Goal: Use online tool/utility: Utilize a website feature to perform a specific function

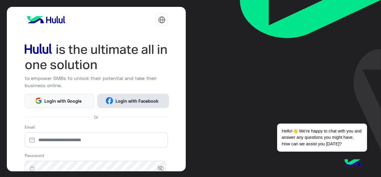
click at [130, 100] on span "Login with Facebook" at bounding box center [137, 100] width 48 height 7
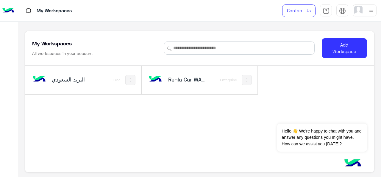
click at [183, 81] on h5 "Rehla Car WA/FB" at bounding box center [187, 79] width 38 height 7
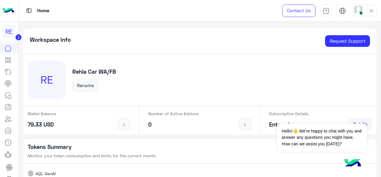
scroll to position [136, 0]
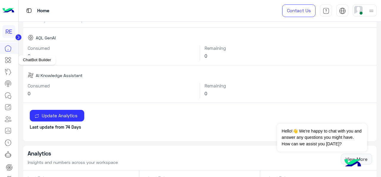
click at [13, 61] on link at bounding box center [8, 60] width 16 height 12
click at [5, 59] on icon at bounding box center [7, 59] width 7 height 7
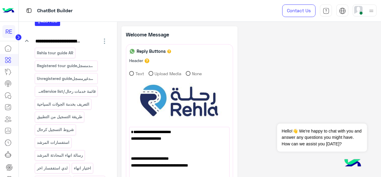
scroll to position [109, 0]
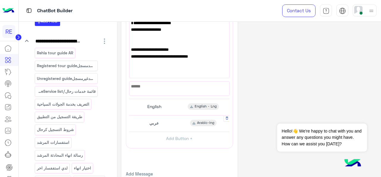
click at [200, 122] on span "Arabic-lng" at bounding box center [205, 122] width 17 height 5
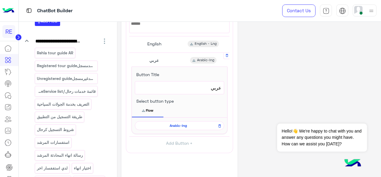
click at [167, 126] on span "Arabic-lng" at bounding box center [178, 125] width 81 height 5
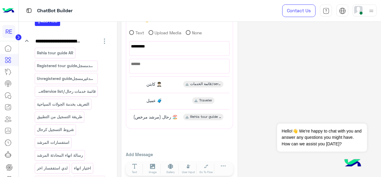
scroll to position [101, 0]
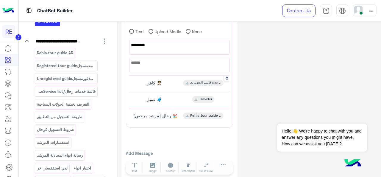
click at [198, 83] on span "قائمة الخدمات/service list captain" at bounding box center [205, 82] width 31 height 5
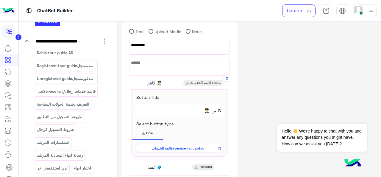
click at [180, 145] on span "قائمة الخدمات/service list captain" at bounding box center [178, 147] width 81 height 5
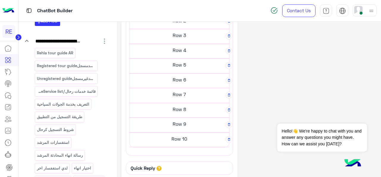
scroll to position [182, 0]
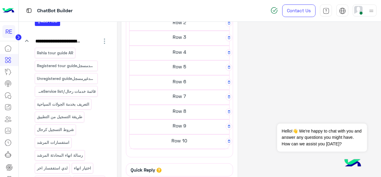
click at [179, 13] on h5 "Row 7" at bounding box center [180, 7] width 100 height 12
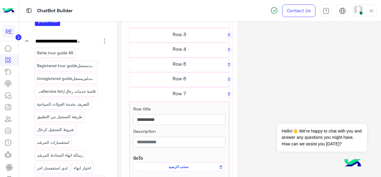
scroll to position [179, 0]
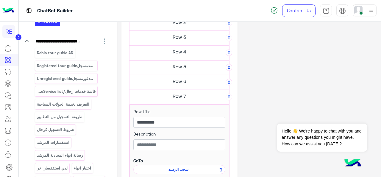
click at [181, 13] on h5 "Row 5" at bounding box center [180, 7] width 100 height 12
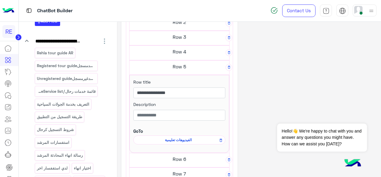
click at [180, 13] on h5 "Row 4" at bounding box center [180, 7] width 100 height 12
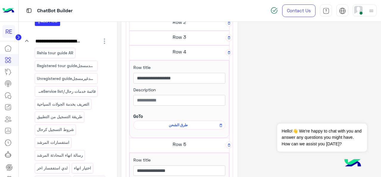
click at [0, 0] on span "طرق الشحن" at bounding box center [0, 0] width 0 height 0
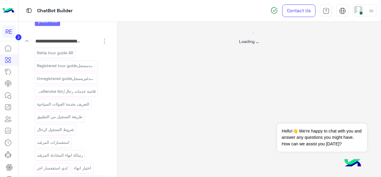
scroll to position [0, 0]
select select "*"
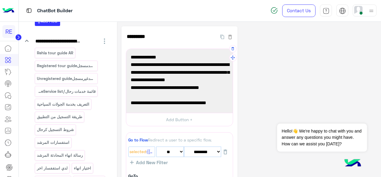
click at [227, 58] on div "كباتنا الاعزاء نود التنوية بإمكانية تجربة التطبيق لأول مرة دون الحاجة لشحن المح…" at bounding box center [179, 81] width 102 height 60
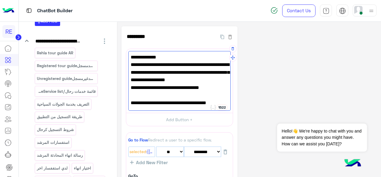
click at [225, 57] on span "كباتنا الاعزاء" at bounding box center [180, 57] width 98 height 8
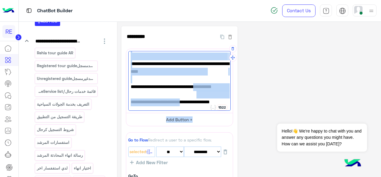
scroll to position [100, 0]
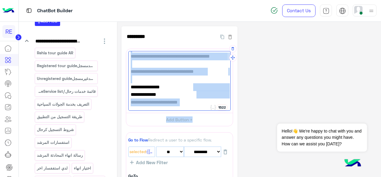
drag, startPoint x: 225, startPoint y: 57, endPoint x: 203, endPoint y: 105, distance: 52.9
click at [203, 105] on div "كباتنا الاعزاء نود التنوية بإمكانية تجربة التطبيق لأول مرة دون الحاجة لشحن المح…" at bounding box center [179, 81] width 102 height 60
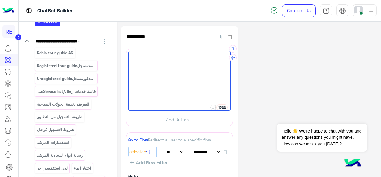
scroll to position [0, 0]
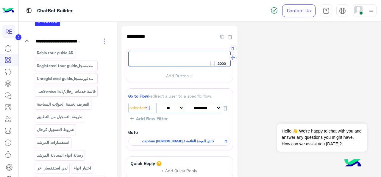
paste textarea "**********"
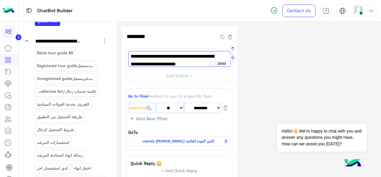
scroll to position [115, 0]
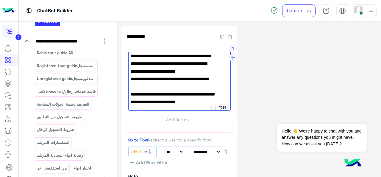
type textarea "**********"
click at [258, 109] on div "**********" at bounding box center [250, 150] width 256 height 249
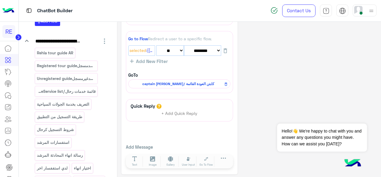
scroll to position [101, 0]
